Goal: Transaction & Acquisition: Purchase product/service

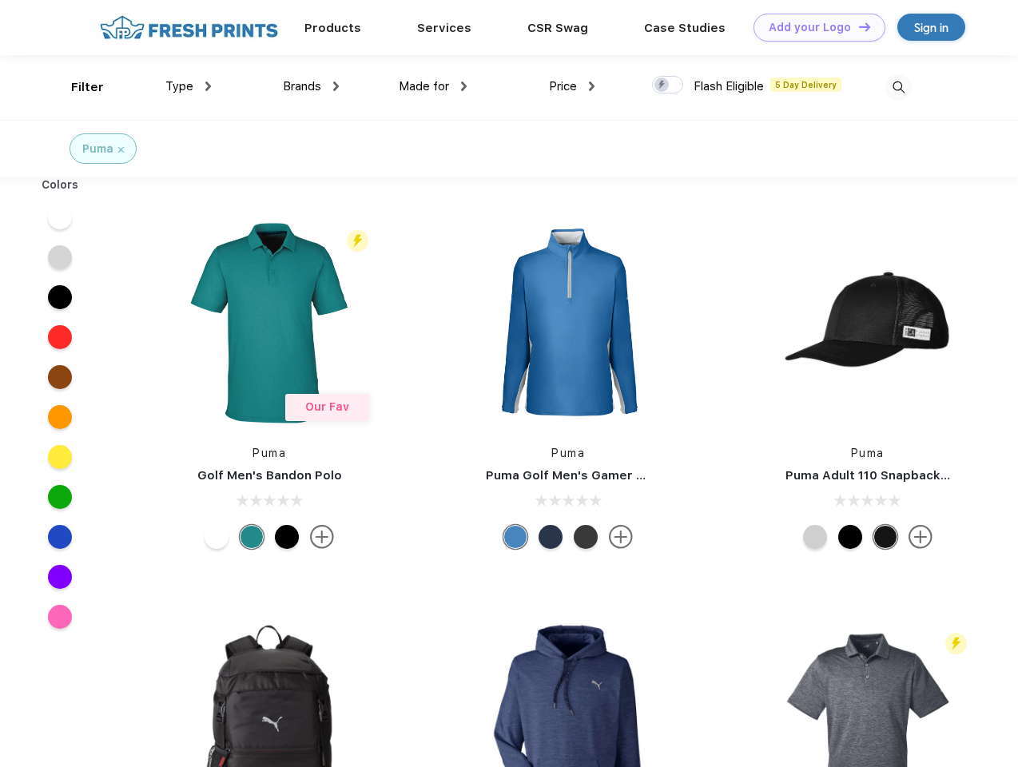
click at [813, 27] on link "Add your Logo Design Tool" at bounding box center [819, 28] width 132 height 28
click at [0, 0] on div "Design Tool" at bounding box center [0, 0] width 0 height 0
click at [857, 26] on link "Add your Logo Design Tool" at bounding box center [819, 28] width 132 height 28
click at [77, 87] on div "Filter" at bounding box center [87, 87] width 33 height 18
click at [188, 86] on span "Type" at bounding box center [179, 86] width 28 height 14
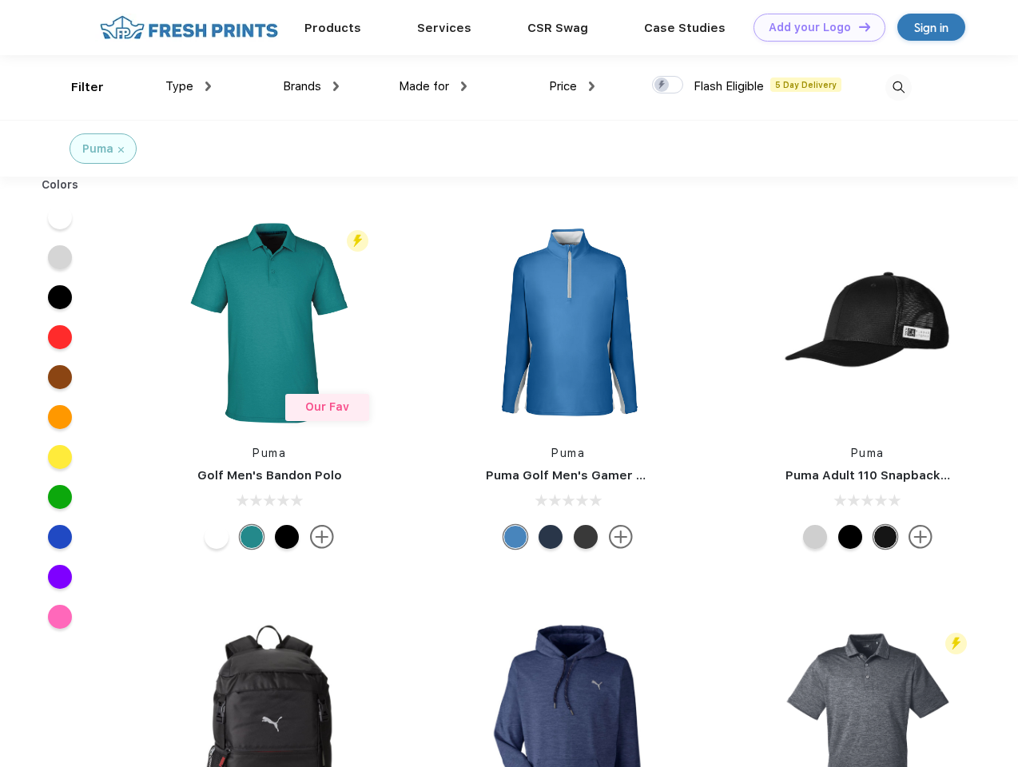
click at [311, 86] on span "Brands" at bounding box center [302, 86] width 38 height 14
click at [433, 86] on span "Made for" at bounding box center [424, 86] width 50 height 14
click at [572, 86] on span "Price" at bounding box center [563, 86] width 28 height 14
click at [668, 85] on div at bounding box center [667, 85] width 31 height 18
click at [662, 85] on input "checkbox" at bounding box center [657, 80] width 10 height 10
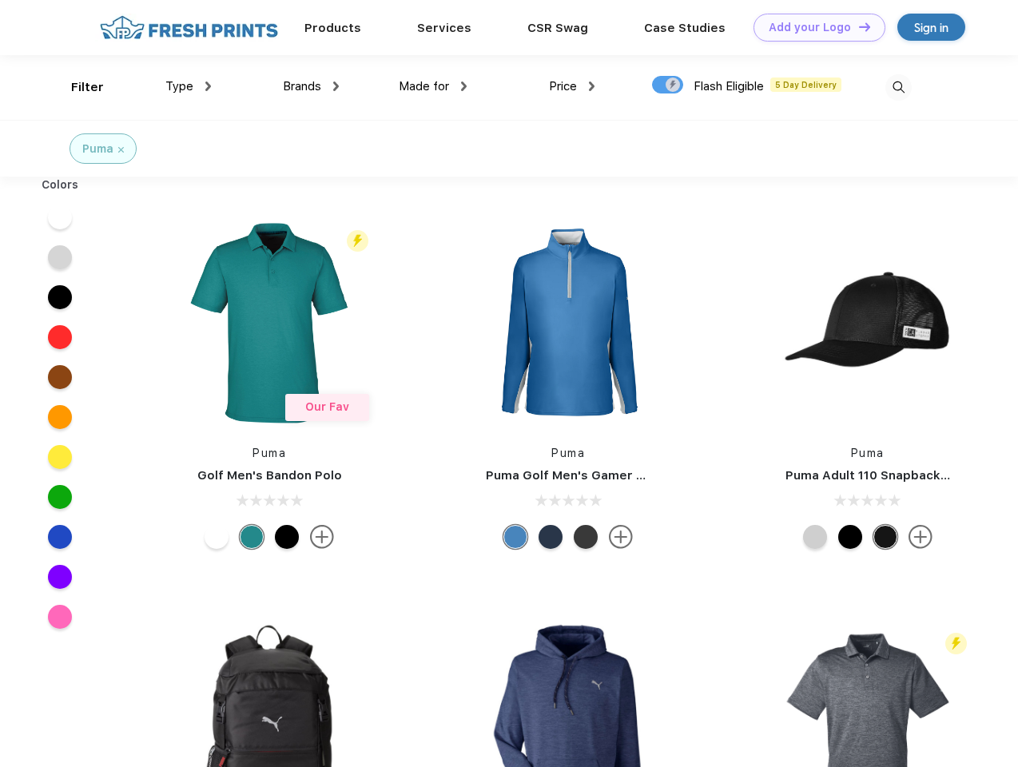
click at [898, 87] on img at bounding box center [898, 87] width 26 height 26
